Goal: Find specific page/section: Find specific page/section

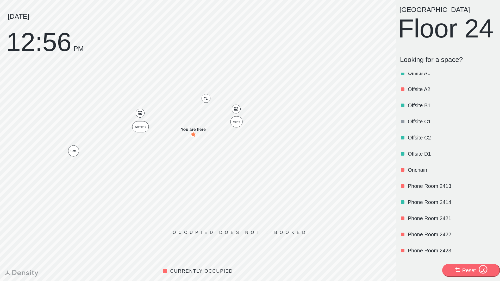
scroll to position [275, 0]
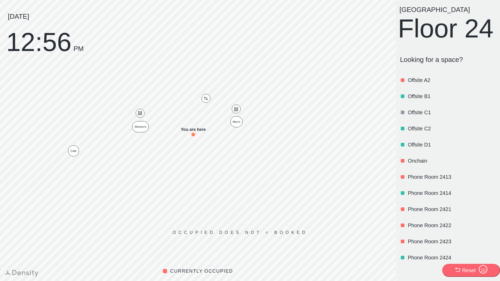
click at [416, 164] on p "Onchain" at bounding box center [450, 160] width 87 height 7
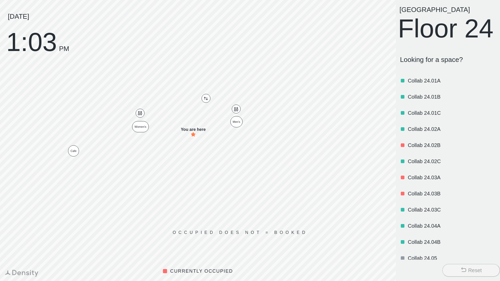
click at [413, 100] on p "Collab 24.01B" at bounding box center [450, 96] width 87 height 7
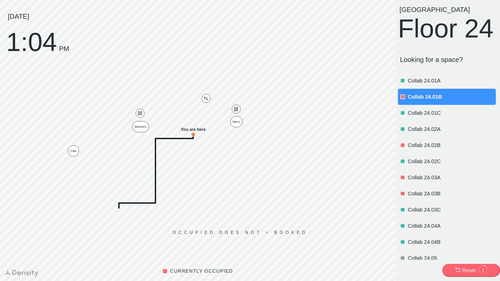
click at [450, 267] on button "Reset 1" at bounding box center [471, 270] width 58 height 13
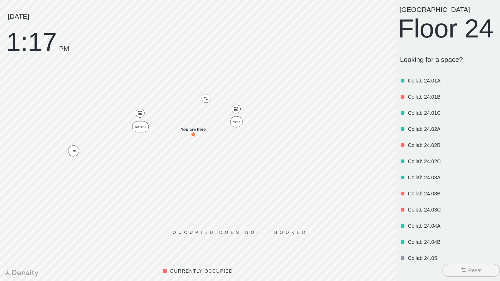
click at [471, 266] on button "Reset" at bounding box center [471, 270] width 58 height 13
click at [470, 269] on div "Reset" at bounding box center [475, 270] width 14 height 7
click at [471, 271] on div "Reset" at bounding box center [475, 270] width 14 height 7
click at [468, 270] on div "Reset" at bounding box center [475, 270] width 14 height 7
click at [417, 165] on p "Collab 24.02C" at bounding box center [450, 161] width 87 height 7
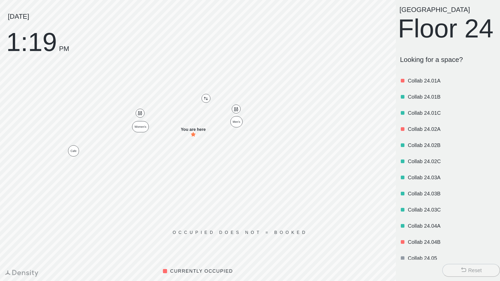
click at [436, 165] on p "Collab 24.02C" at bounding box center [450, 161] width 87 height 7
click at [400, 148] on div at bounding box center [402, 145] width 5 height 5
click at [435, 149] on p "Collab 24.02B" at bounding box center [450, 145] width 87 height 7
click at [423, 165] on p "Collab 24.02C" at bounding box center [450, 161] width 87 height 7
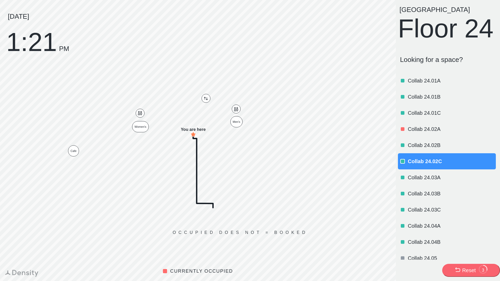
click at [483, 265] on circle at bounding box center [483, 269] width 8 height 8
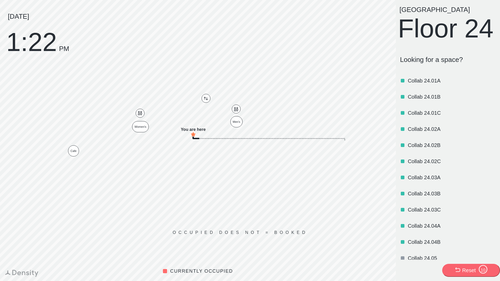
scroll to position [190, 0]
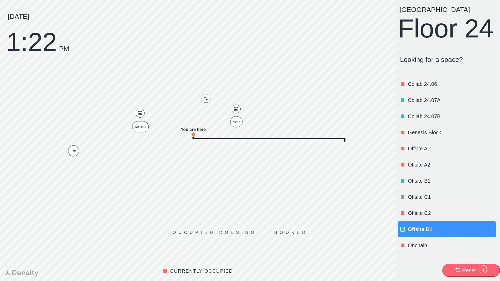
click at [475, 270] on div "Reset" at bounding box center [469, 270] width 14 height 7
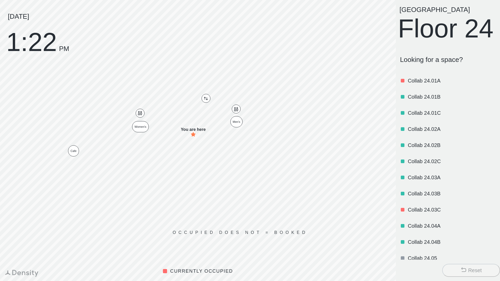
click at [467, 268] on div "Reset" at bounding box center [470, 270] width 21 height 7
click at [461, 154] on div "Collab 24.02B" at bounding box center [450, 145] width 87 height 18
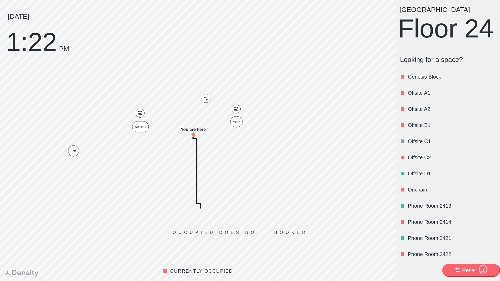
scroll to position [245, 0]
click at [424, 129] on p "Offsite B1" at bounding box center [450, 125] width 87 height 7
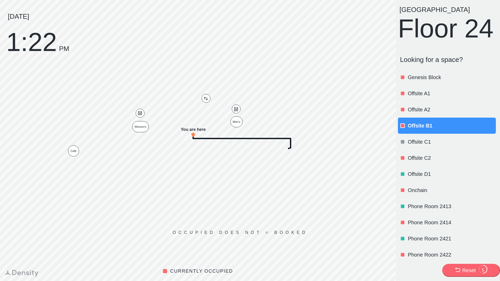
click at [430, 178] on p "Offsite D1" at bounding box center [450, 173] width 87 height 7
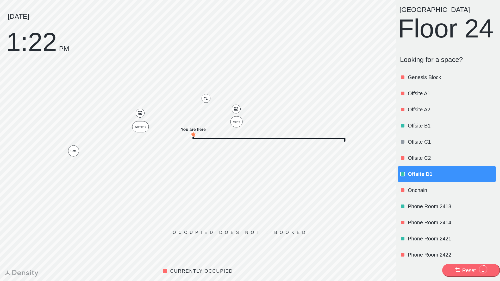
click at [421, 129] on p "Offsite B1" at bounding box center [450, 125] width 87 height 7
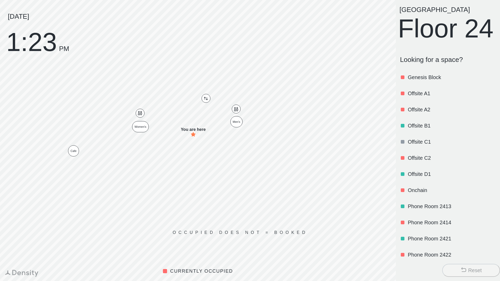
scroll to position [0, 0]
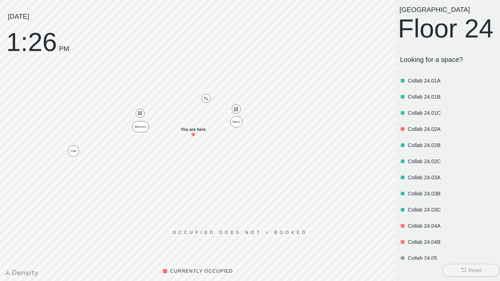
click at [472, 264] on button "Reset" at bounding box center [471, 270] width 58 height 13
click at [438, 133] on p "Collab 24.02A" at bounding box center [450, 128] width 87 height 7
